Goal: Download file/media

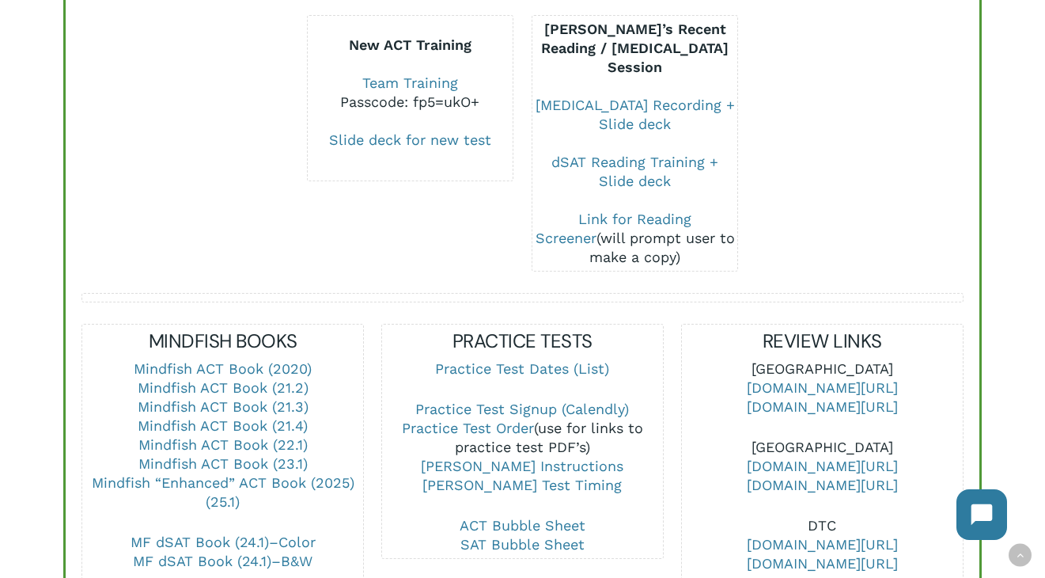
scroll to position [375, 0]
click at [218, 473] on link "Mindfish “Enhanced” ACT Book (2025) (25.1)" at bounding box center [223, 491] width 263 height 36
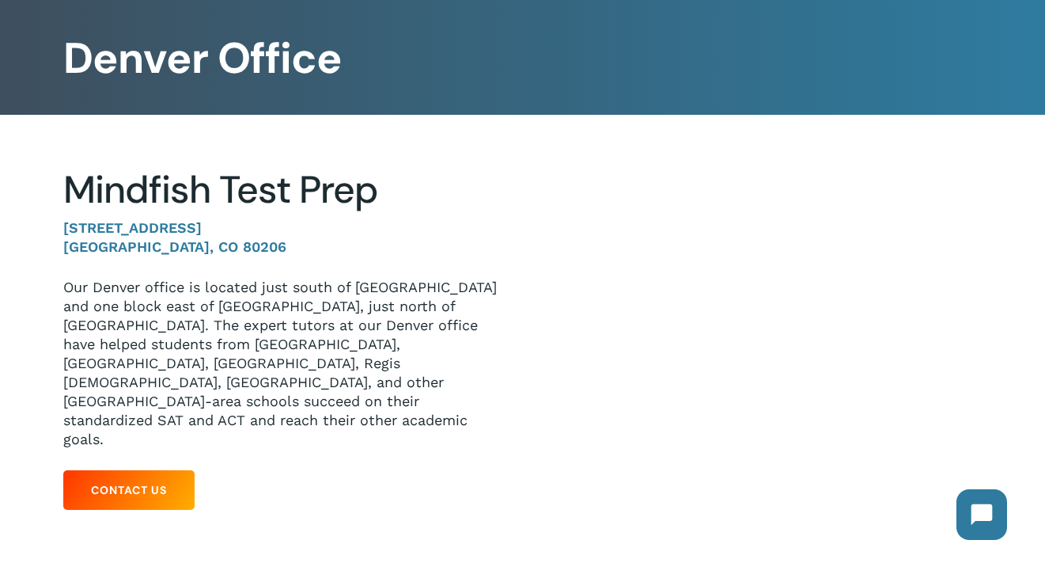
scroll to position [89, 0]
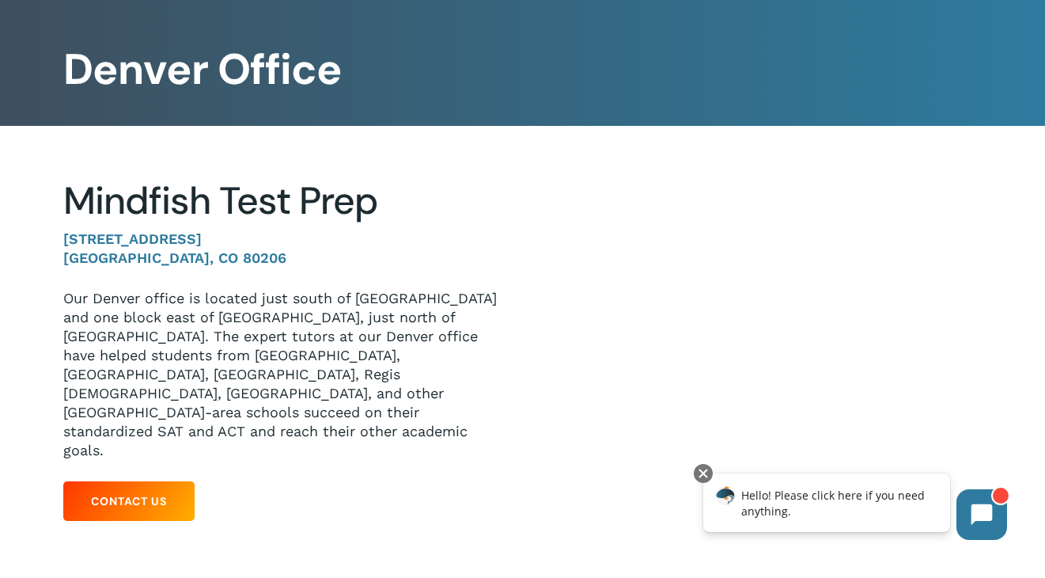
click at [197, 289] on p "Our Denver office is located just south of [GEOGRAPHIC_DATA] and one block east…" at bounding box center [280, 374] width 435 height 171
